Goal: Check status: Check status

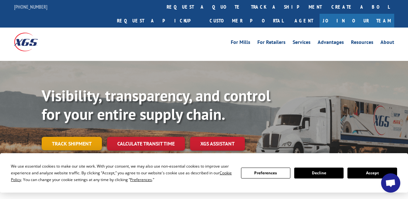
click at [86, 137] on link "Track shipment" at bounding box center [72, 143] width 60 height 13
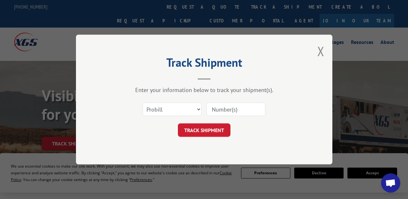
click at [238, 114] on input at bounding box center [235, 109] width 59 height 13
paste input "SO1456104"
click at [228, 113] on input "SO1456104" at bounding box center [235, 109] width 59 height 13
type input "17402348"
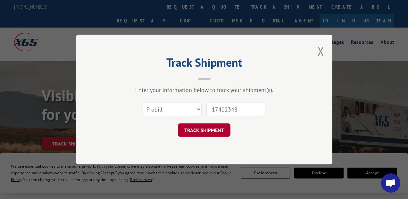
click at [197, 128] on button "TRACK SHIPMENT" at bounding box center [204, 129] width 53 height 13
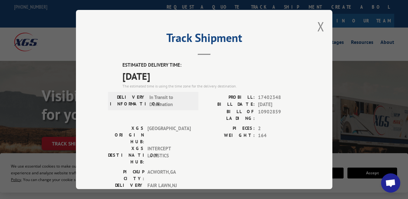
click at [134, 57] on div "Track Shipment ESTIMATED DELIVERY TIME: 09/17/2025 The estimated time is using …" at bounding box center [204, 99] width 256 height 179
